Goal: Book appointment/travel/reservation

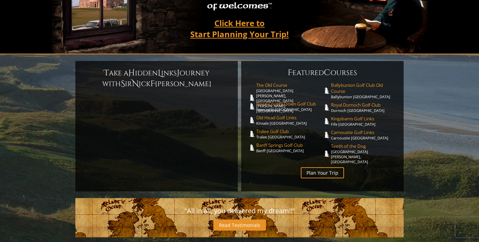
scroll to position [121, 0]
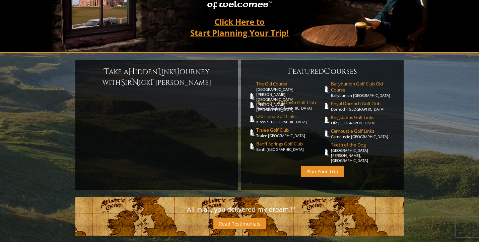
click at [325, 166] on link "Plan Your Trip" at bounding box center [322, 171] width 43 height 11
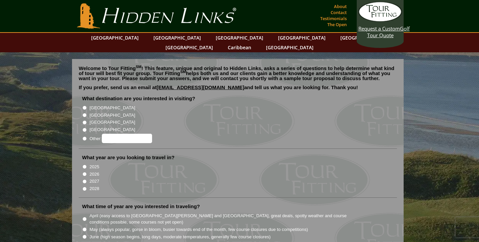
click at [83, 106] on input "[GEOGRAPHIC_DATA]" at bounding box center [84, 108] width 4 height 4
radio input "true"
click at [86, 163] on li "2025" at bounding box center [240, 166] width 317 height 7
click at [83, 165] on input "2025" at bounding box center [84, 167] width 4 height 4
radio input "true"
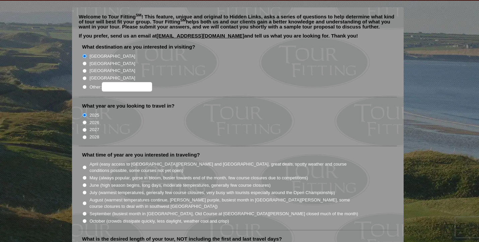
scroll to position [58, 0]
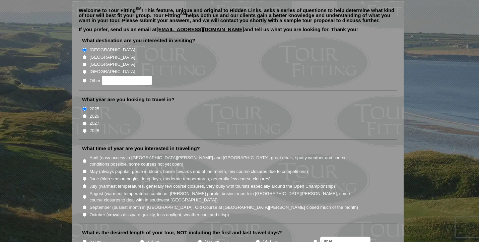
click at [84, 195] on input "August (warmest temperatures continue, heather bright purple, busiest month in …" at bounding box center [84, 197] width 4 height 4
radio input "true"
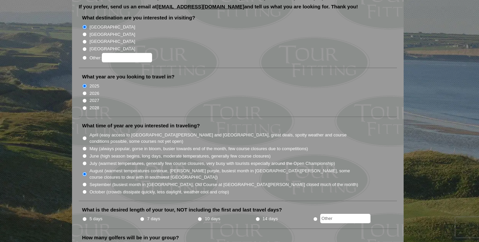
scroll to position [82, 0]
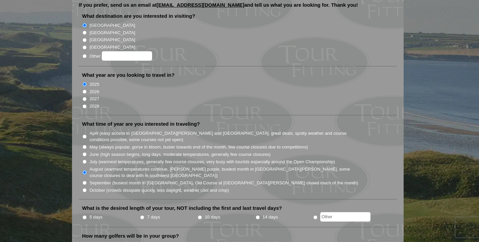
click at [142, 215] on input "7 days" at bounding box center [142, 217] width 4 height 4
radio input "true"
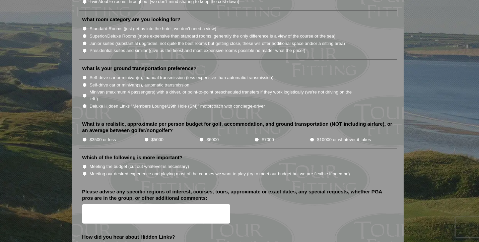
scroll to position [671, 0]
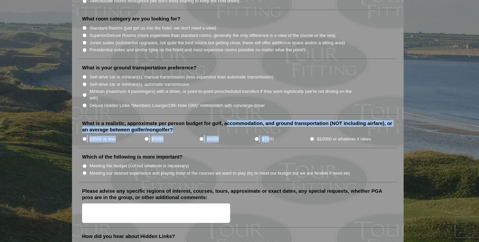
drag, startPoint x: 226, startPoint y: 114, endPoint x: 268, endPoint y: 128, distance: 44.4
click at [268, 128] on li "What is a realistic, approximate per person budget for golf, accommodation, and…" at bounding box center [238, 134] width 318 height 28
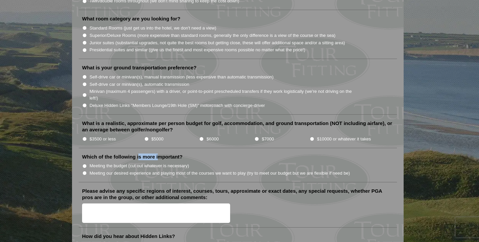
drag, startPoint x: 139, startPoint y: 145, endPoint x: 160, endPoint y: 152, distance: 21.7
click at [159, 154] on li "Which of the following is more important? Meeting the budget (cut out whatever …" at bounding box center [238, 168] width 318 height 29
